Goal: Book appointment/travel/reservation

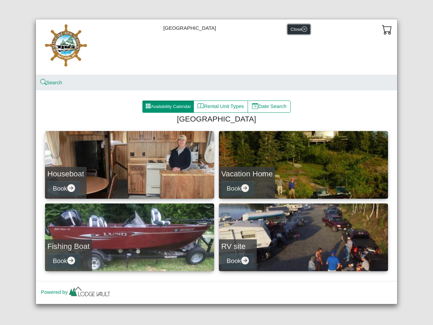
click at [298, 29] on button "Close" at bounding box center [299, 29] width 23 height 10
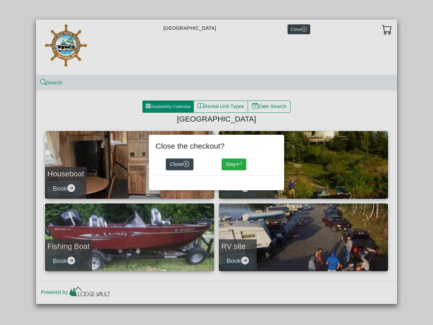
click at [387, 29] on div "Close the checkout? Close Stay" at bounding box center [216, 162] width 433 height 325
click at [51, 83] on div "Close the checkout? Close Stay" at bounding box center [216, 162] width 433 height 325
click at [168, 107] on div "Close the checkout? Close Stay" at bounding box center [216, 162] width 433 height 325
click at [221, 107] on div "Close the checkout? Close Stay" at bounding box center [216, 162] width 433 height 325
click at [270, 107] on div "Close the checkout? Close Stay" at bounding box center [216, 162] width 433 height 325
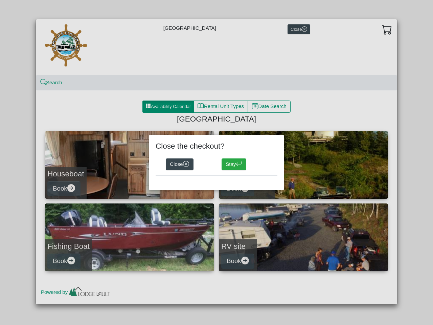
click at [130, 165] on div "Close the checkout? Close Stay" at bounding box center [216, 162] width 433 height 325
click at [65, 188] on div "Close the checkout? Close Stay" at bounding box center [216, 162] width 433 height 325
click at [303, 165] on div "Close the checkout? Close Stay" at bounding box center [216, 162] width 433 height 325
click at [238, 188] on div "Close the checkout? Close Stay" at bounding box center [216, 162] width 135 height 55
